Goal: Check status: Check status

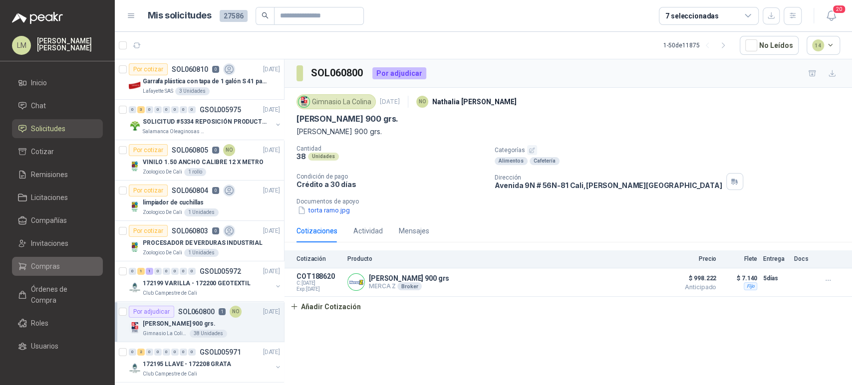
click at [41, 267] on span "Compras" at bounding box center [45, 266] width 29 height 11
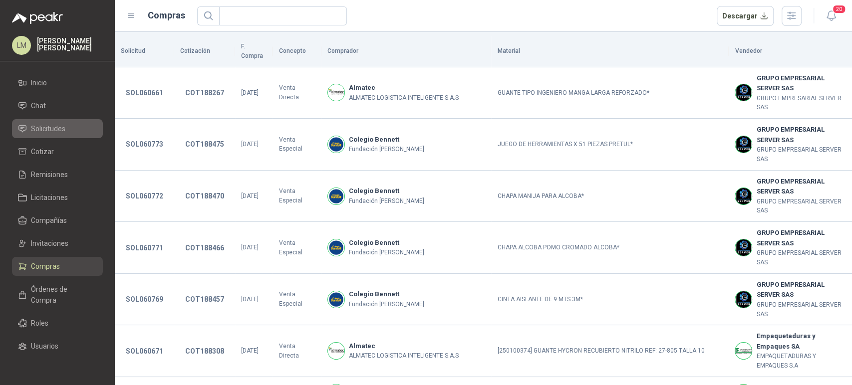
click at [50, 131] on span "Solicitudes" at bounding box center [48, 128] width 34 height 11
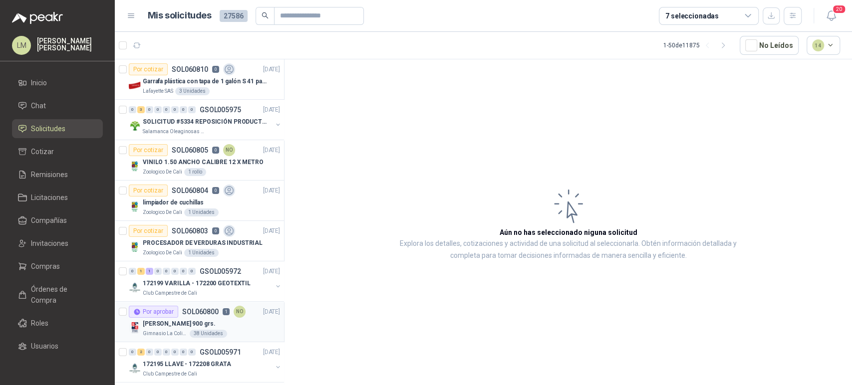
click at [165, 315] on div "Por aprobar" at bounding box center [153, 312] width 49 height 12
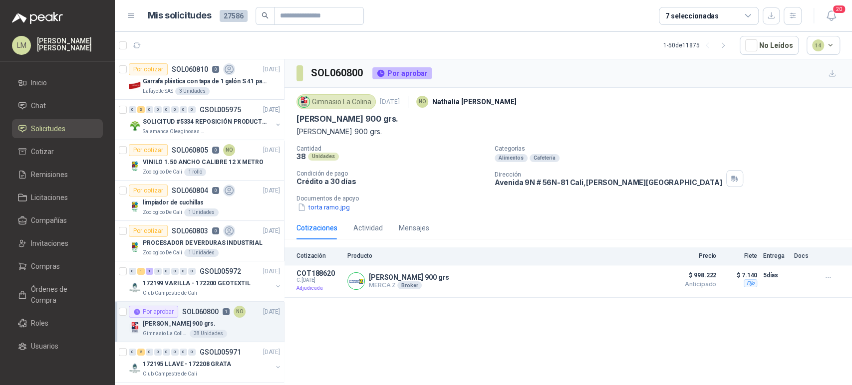
click at [708, 15] on div "7 seleccionadas" at bounding box center [691, 15] width 53 height 11
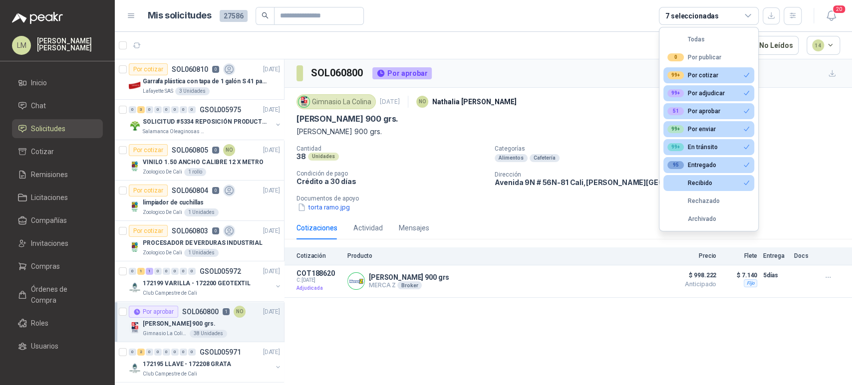
click at [582, 39] on article "1 - 50 de 11875 No Leídos 14" at bounding box center [483, 45] width 737 height 27
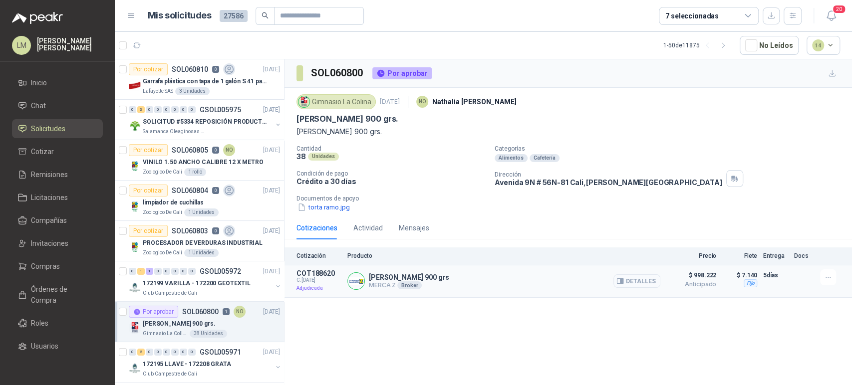
click at [628, 281] on button "Detalles" at bounding box center [637, 281] width 47 height 13
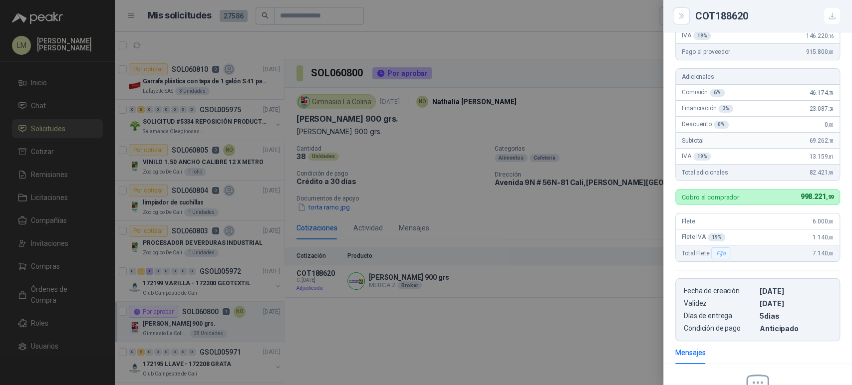
scroll to position [125, 0]
click at [554, 226] on div at bounding box center [426, 192] width 852 height 385
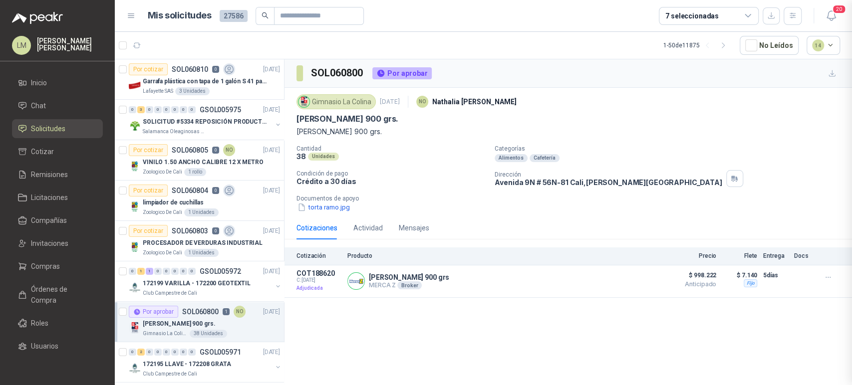
scroll to position [247, 0]
